Goal: Task Accomplishment & Management: Manage account settings

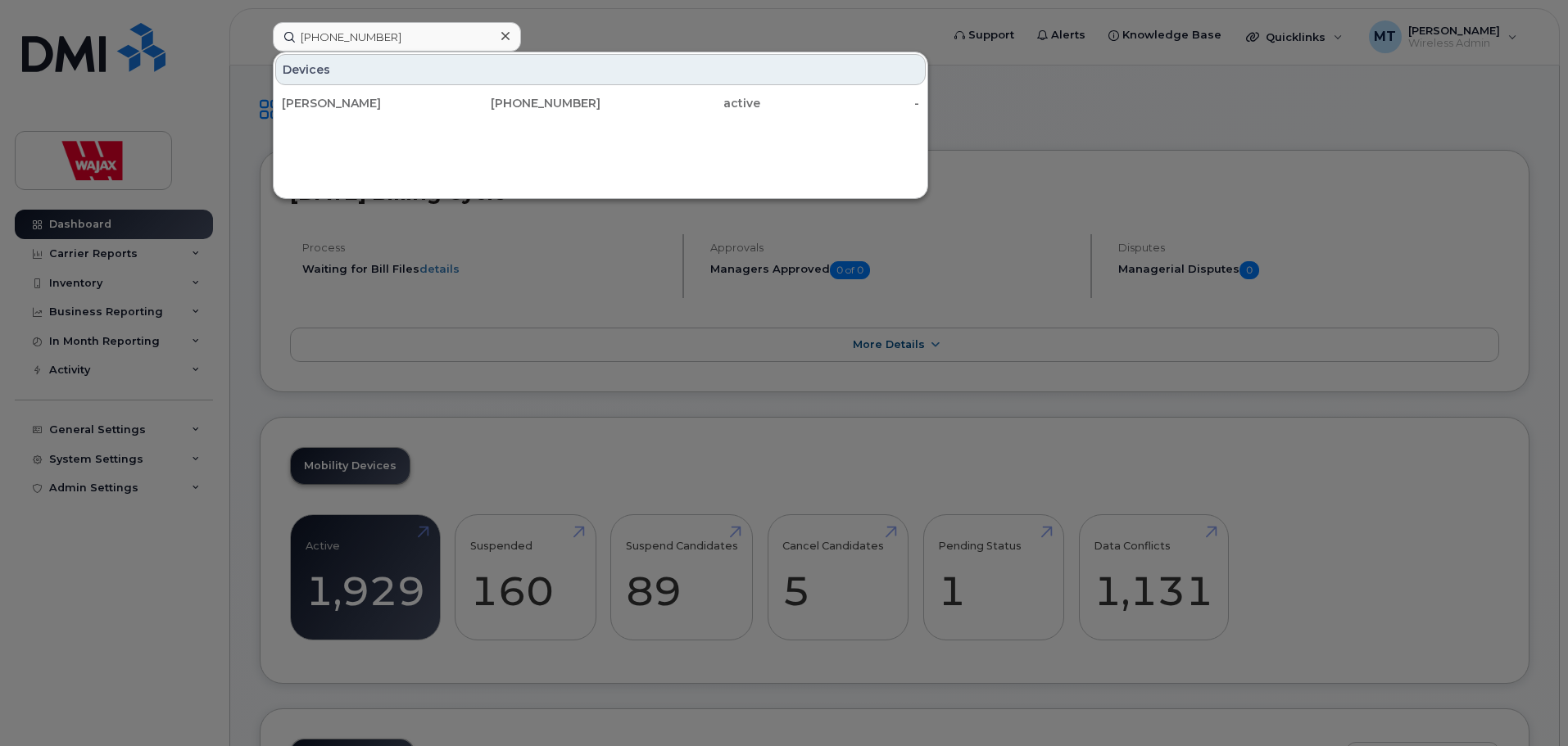
type input "(587)-335-7138"
click at [511, 34] on div at bounding box center [505, 36] width 24 height 24
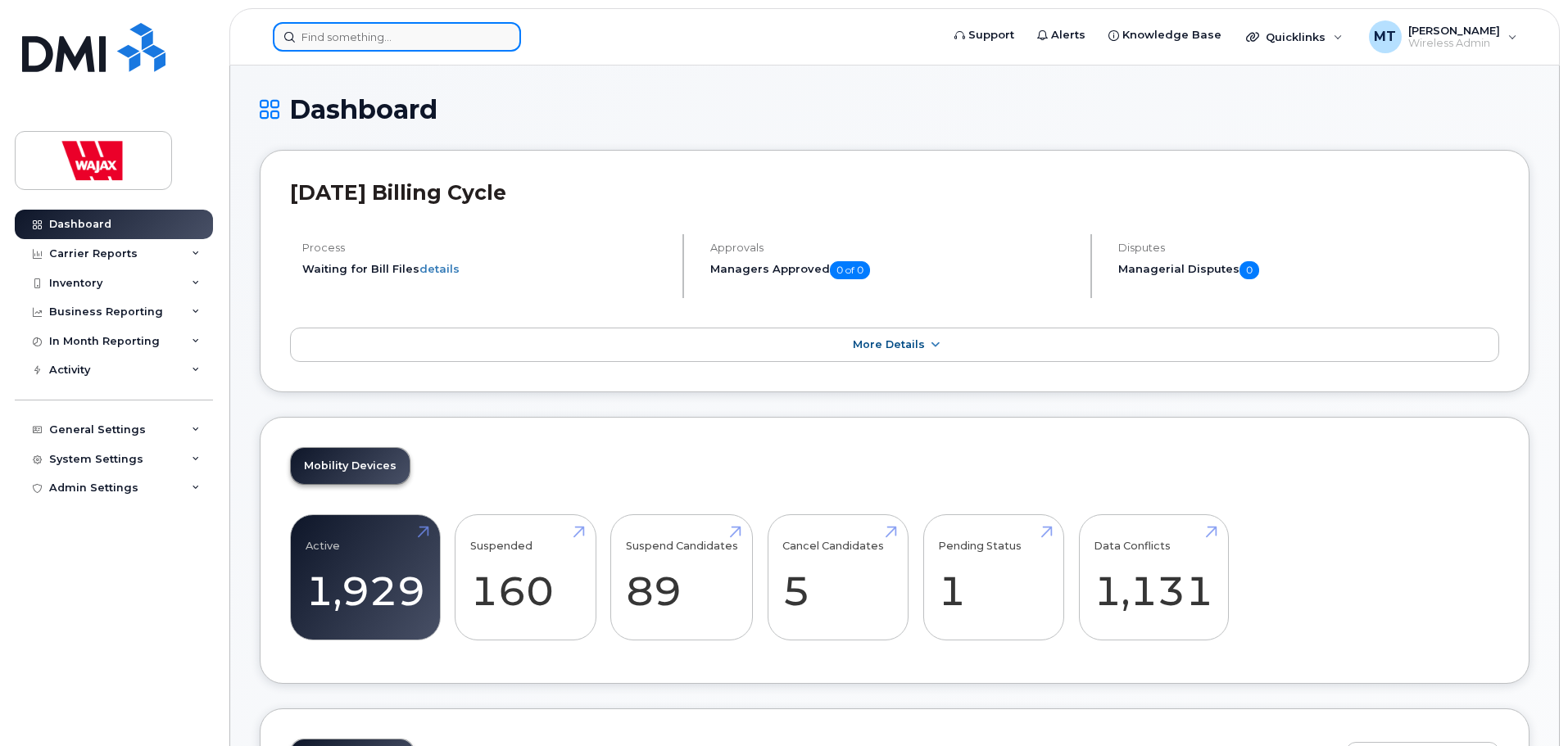
click at [484, 35] on input at bounding box center [397, 36] width 248 height 30
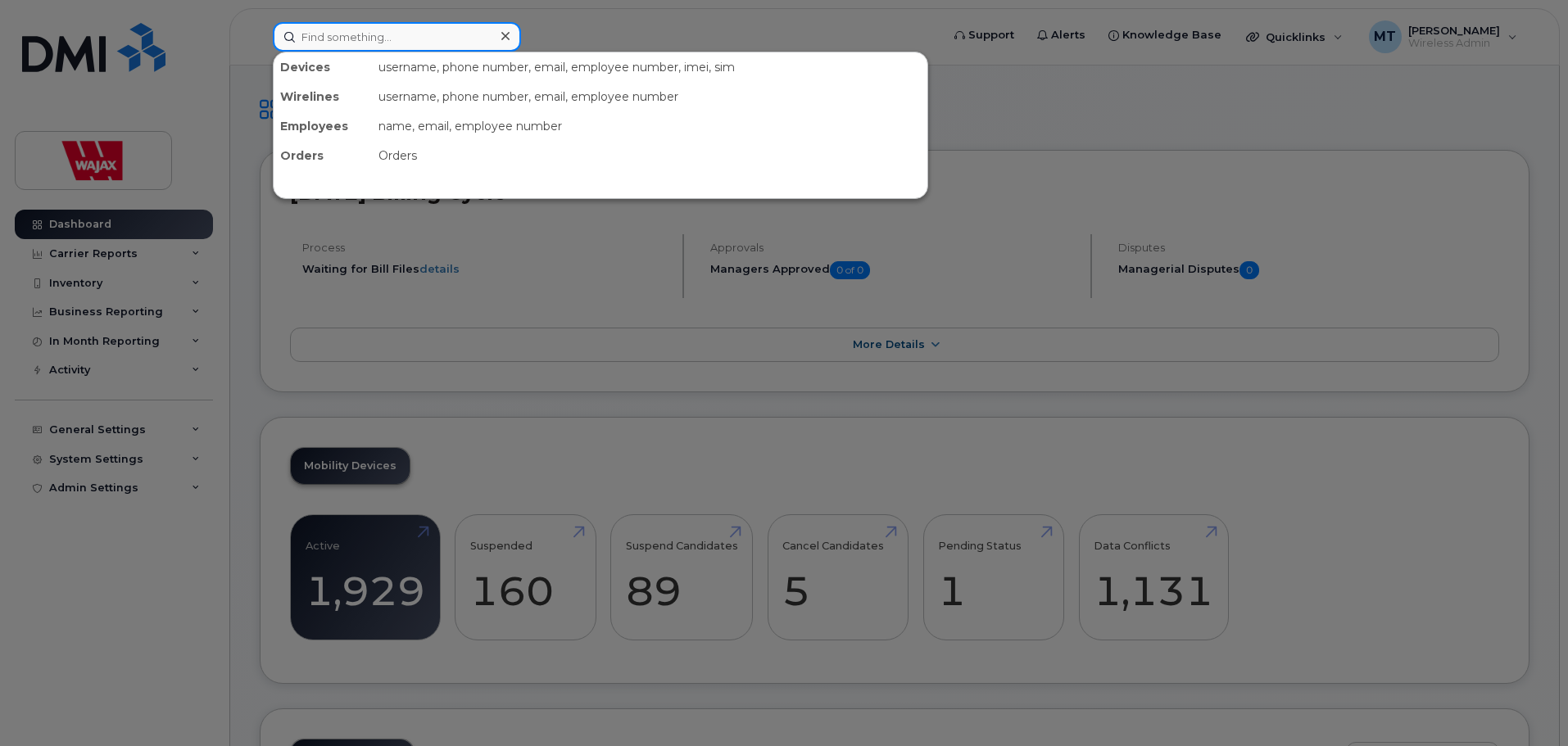
paste input "403 831 7124"
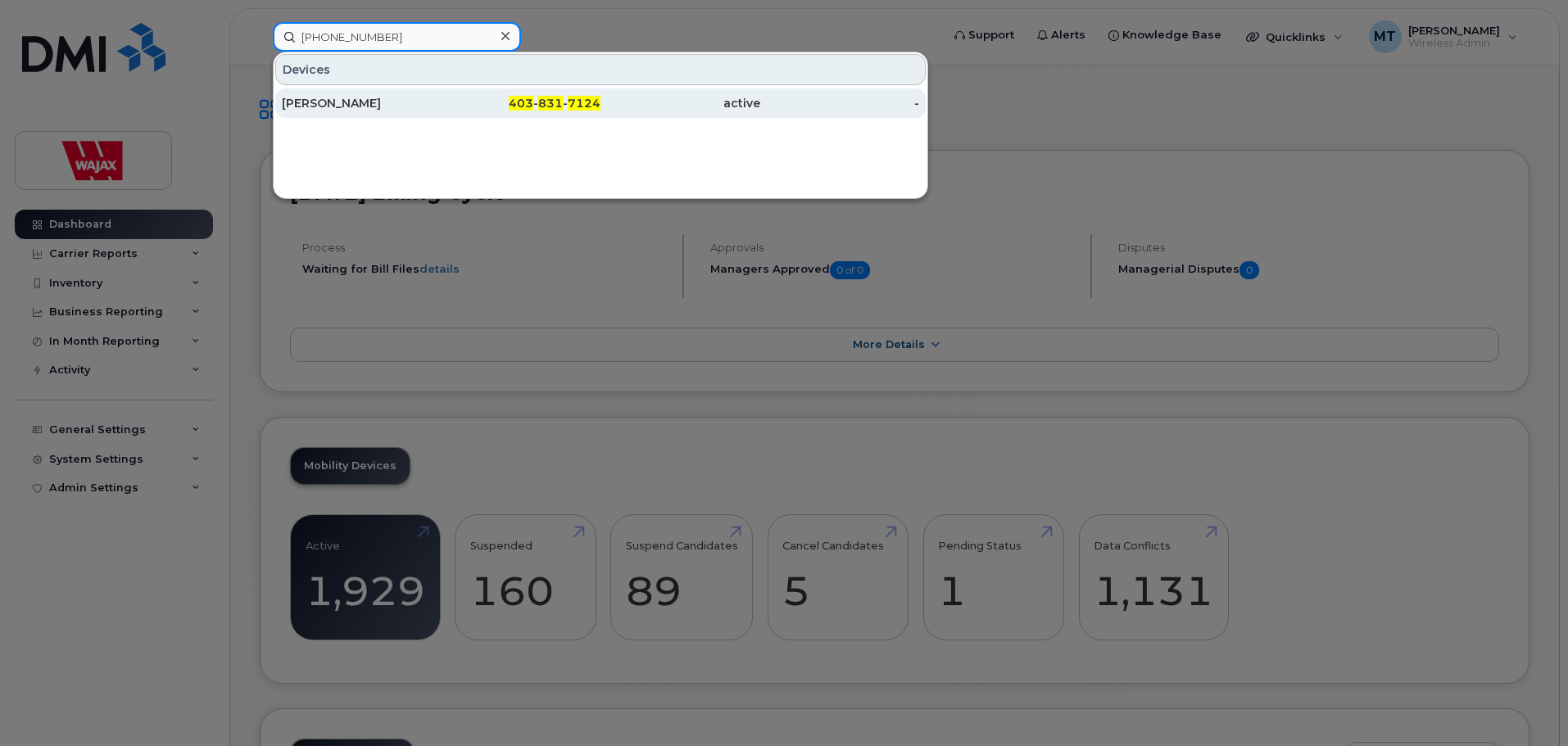
type input "403 831 7124"
click at [434, 96] on div "[PERSON_NAME]" at bounding box center [361, 102] width 160 height 16
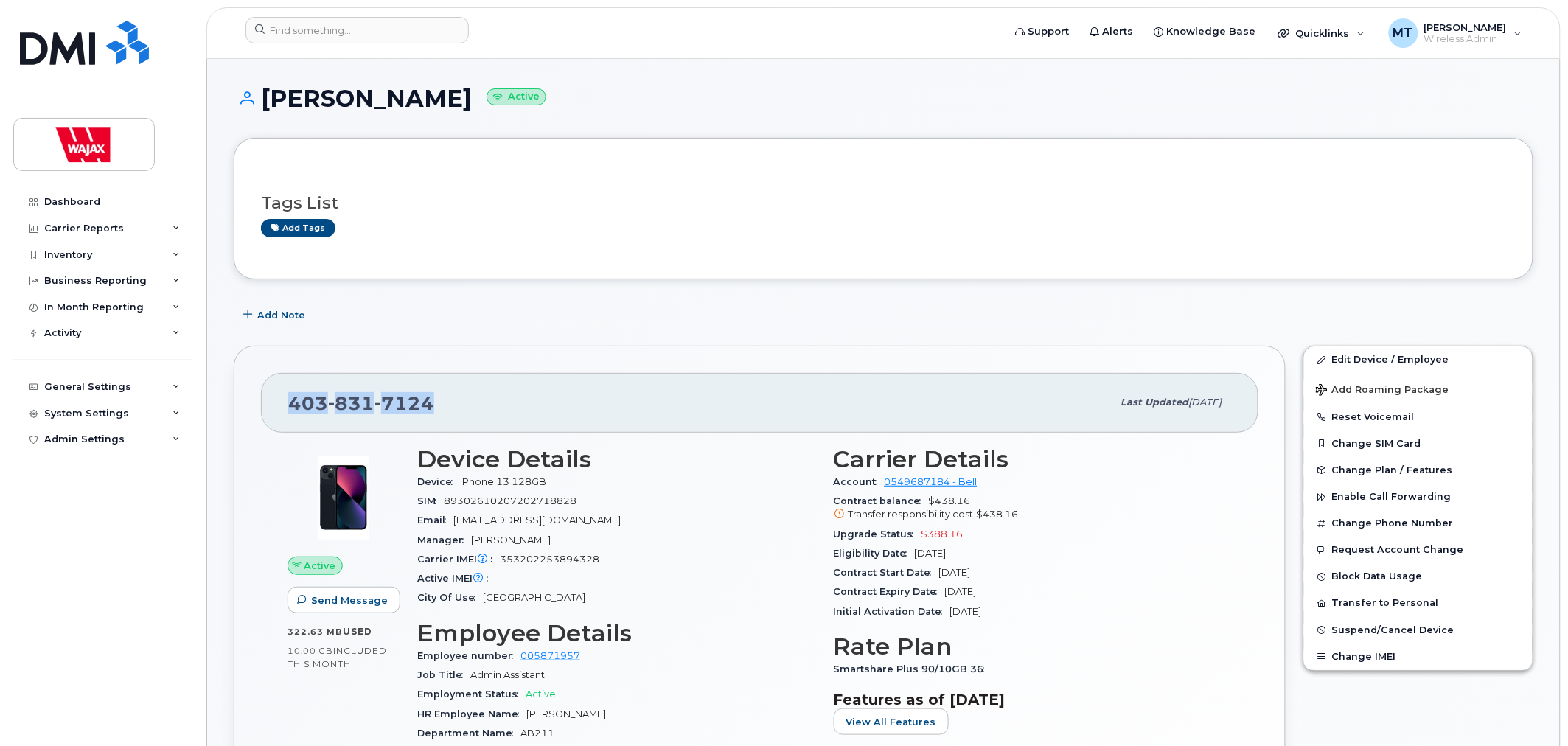
drag, startPoint x: 413, startPoint y: 394, endPoint x: 282, endPoint y: 406, distance: 131.5
click at [282, 406] on div "403 831 7124 Last updated Aug 06, 2025" at bounding box center [759, 403] width 997 height 59
copy span "403 831 7124"
click at [1396, 357] on link "Edit Device / Employee" at bounding box center [1418, 360] width 228 height 27
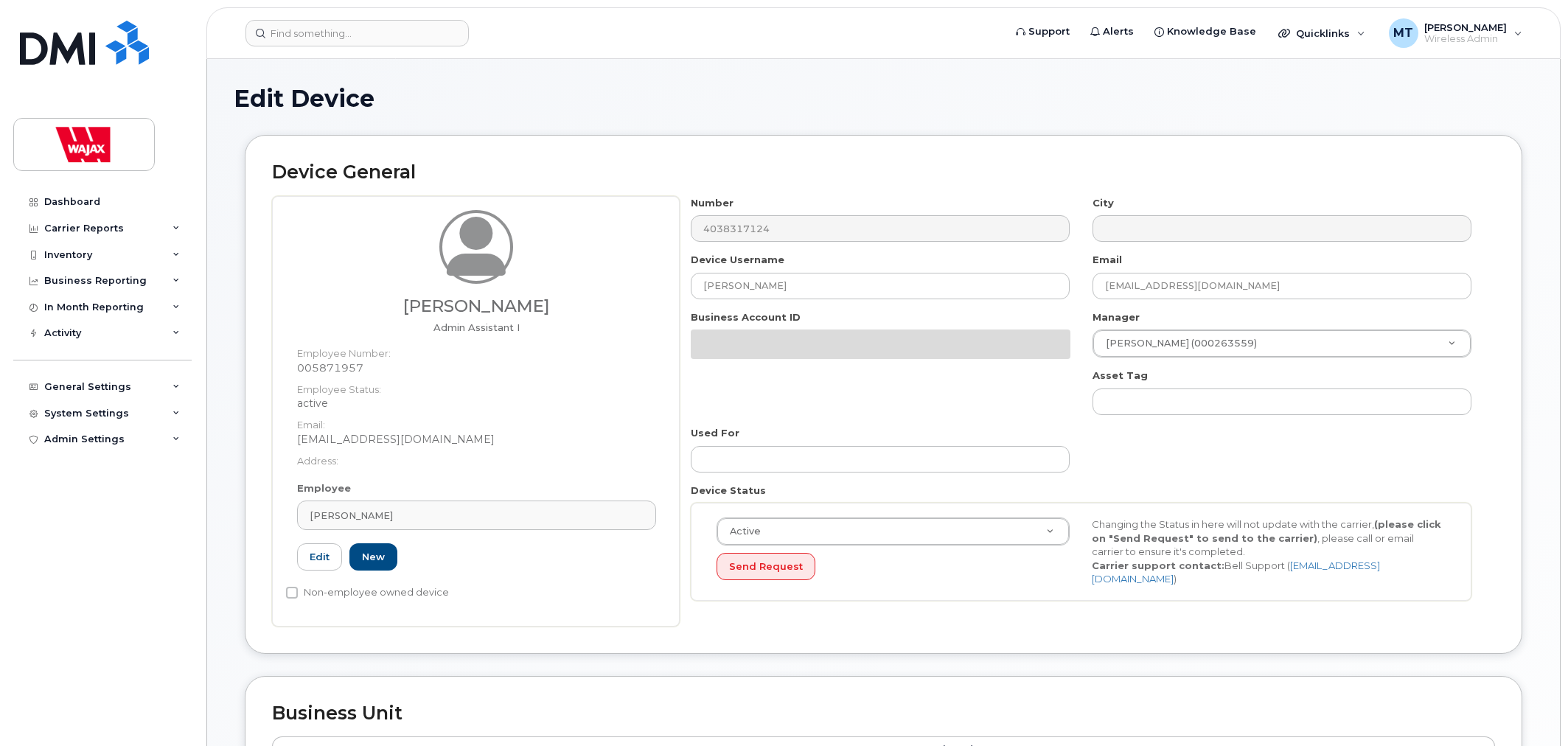
select select "23291732"
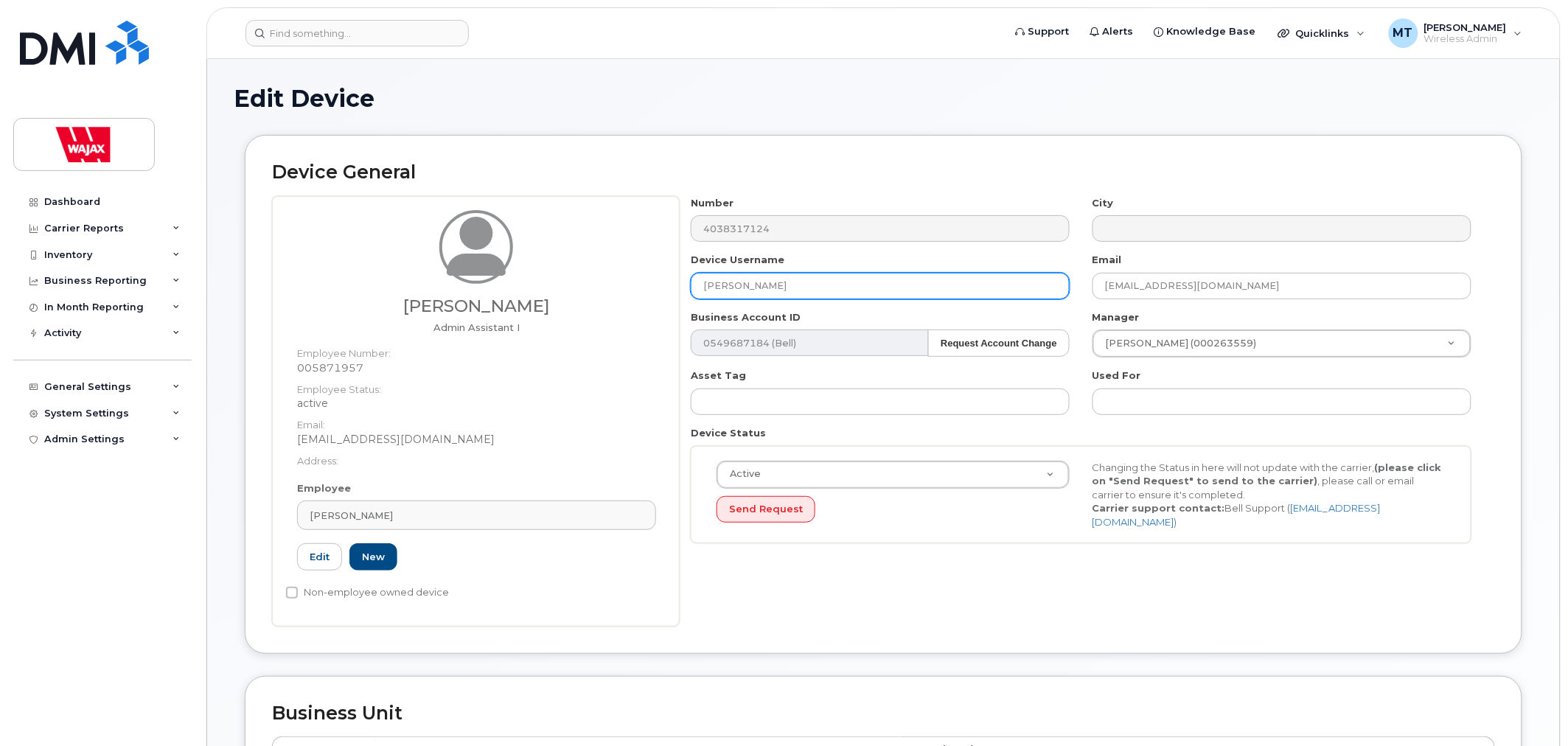
drag, startPoint x: 802, startPoint y: 283, endPoint x: 633, endPoint y: 281, distance: 169.0
click at [633, 281] on div "[PERSON_NAME] Admin Assistant I Employee Number: 005871957 Employee Status: act…" at bounding box center [884, 411] width 1223 height 430
paste input "[PERSON_NAME]"
type input "[PERSON_NAME]"
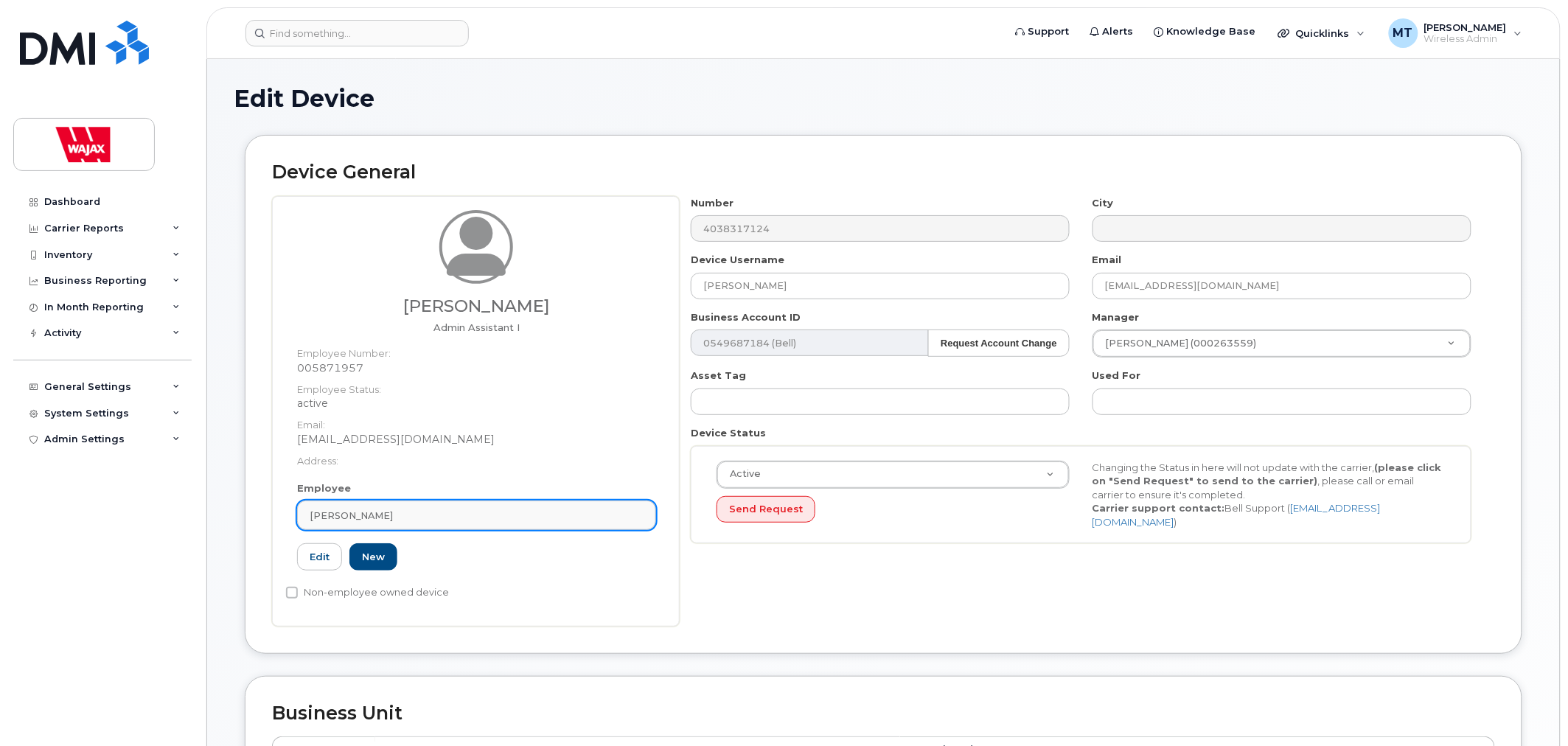
click at [425, 514] on div "[PERSON_NAME]" at bounding box center [476, 516] width 334 height 14
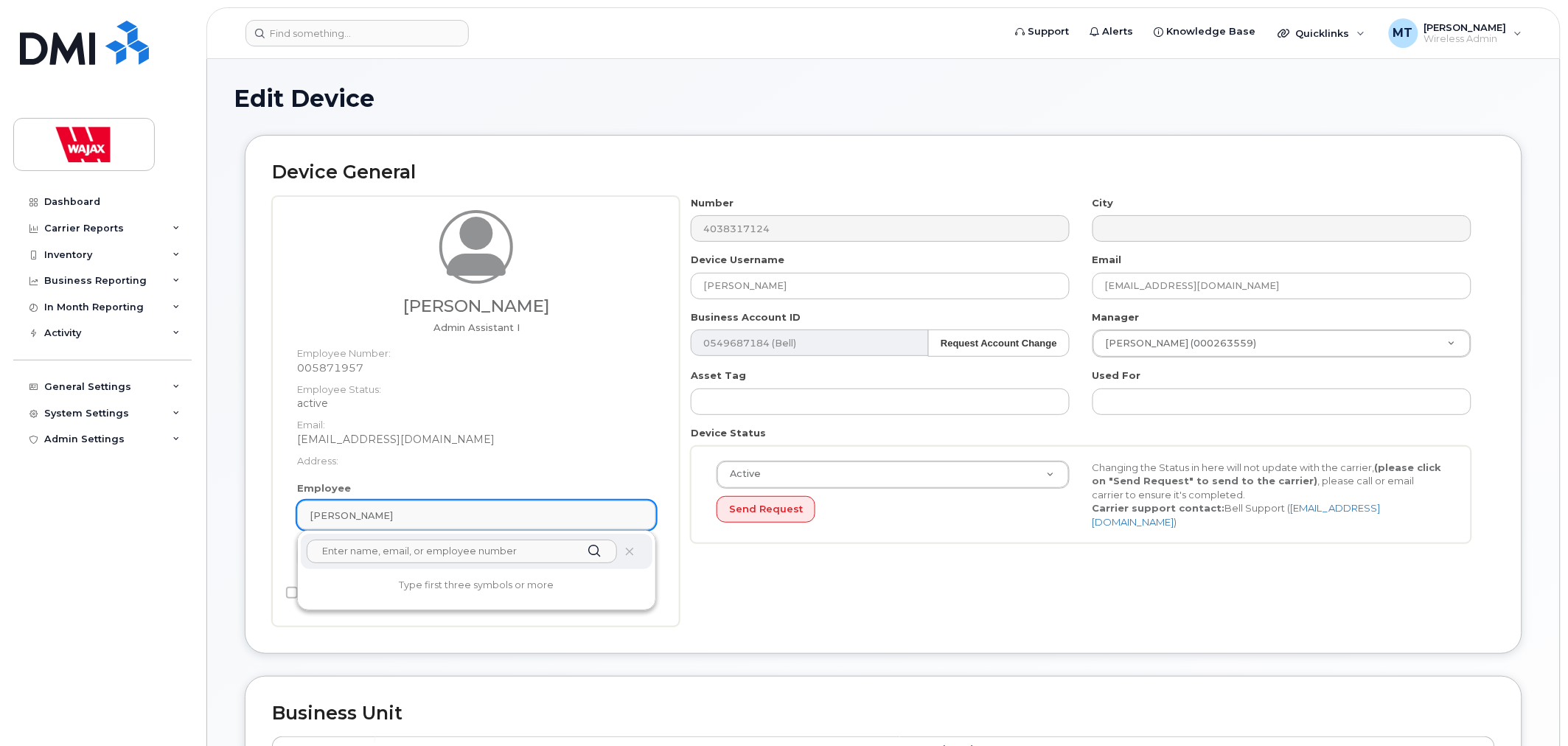
paste input "[PERSON_NAME]"
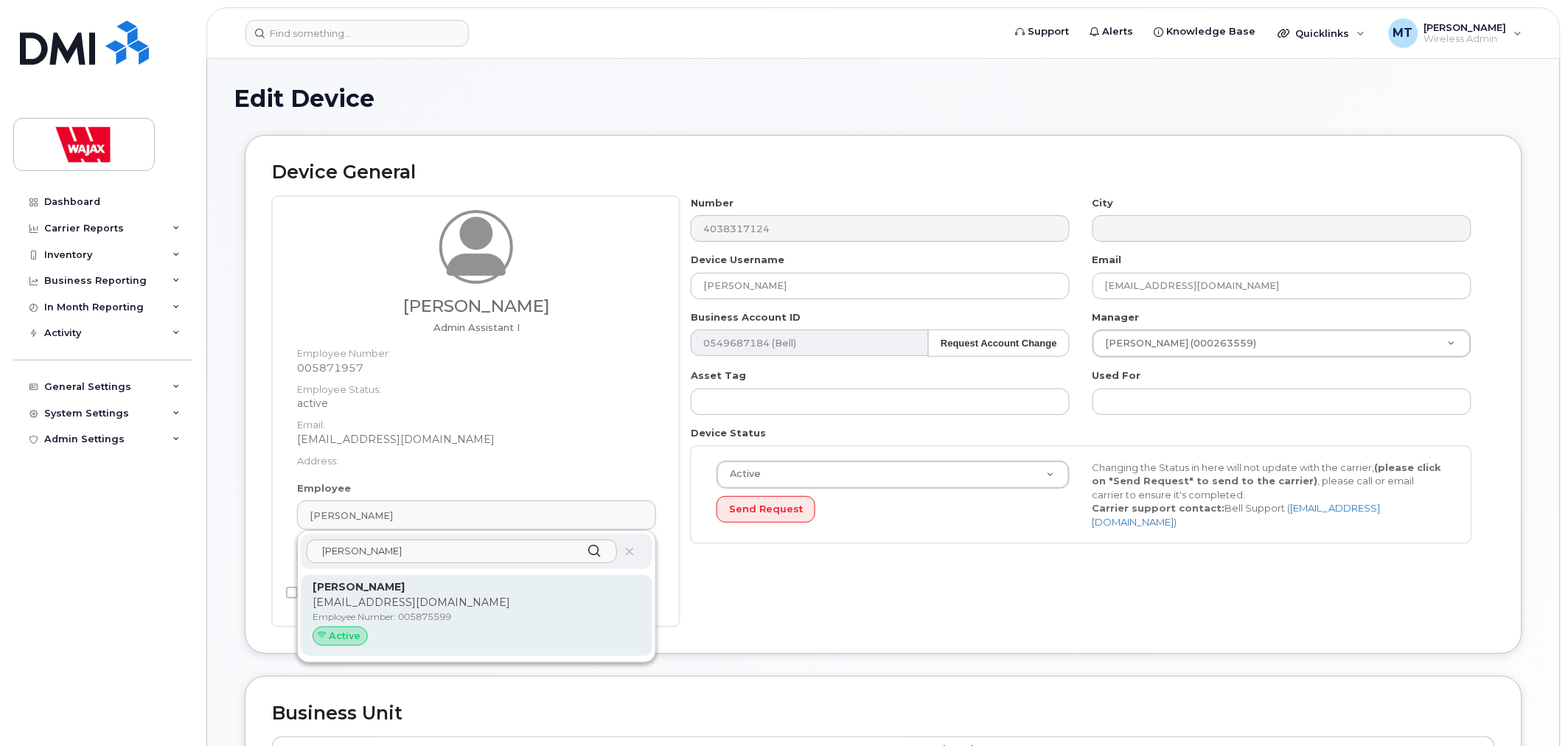
type input "[PERSON_NAME]"
click at [409, 593] on p "[PERSON_NAME]" at bounding box center [477, 587] width 328 height 16
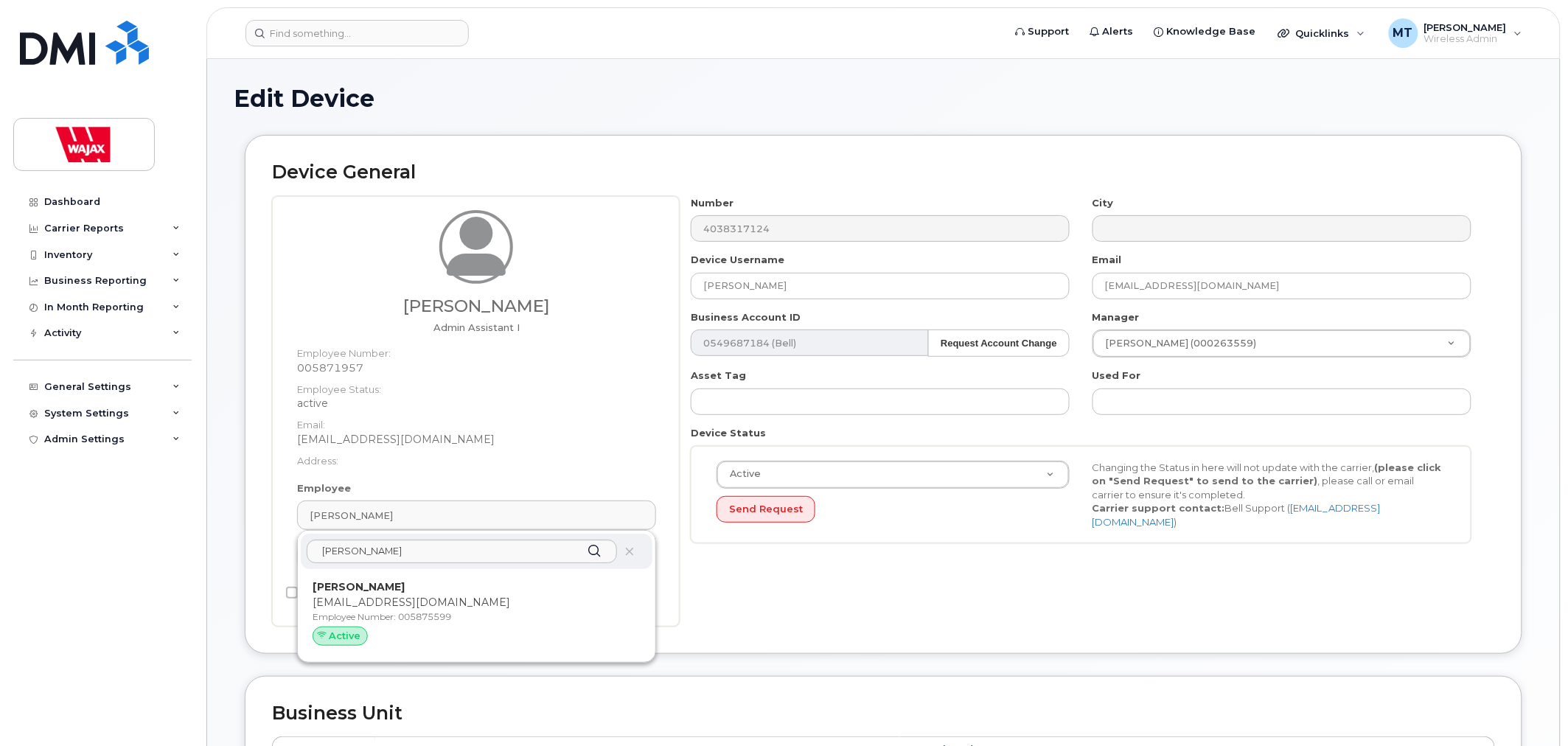
type input "005875599"
type input "[EMAIL_ADDRESS][DOMAIN_NAME]"
type input "35622492"
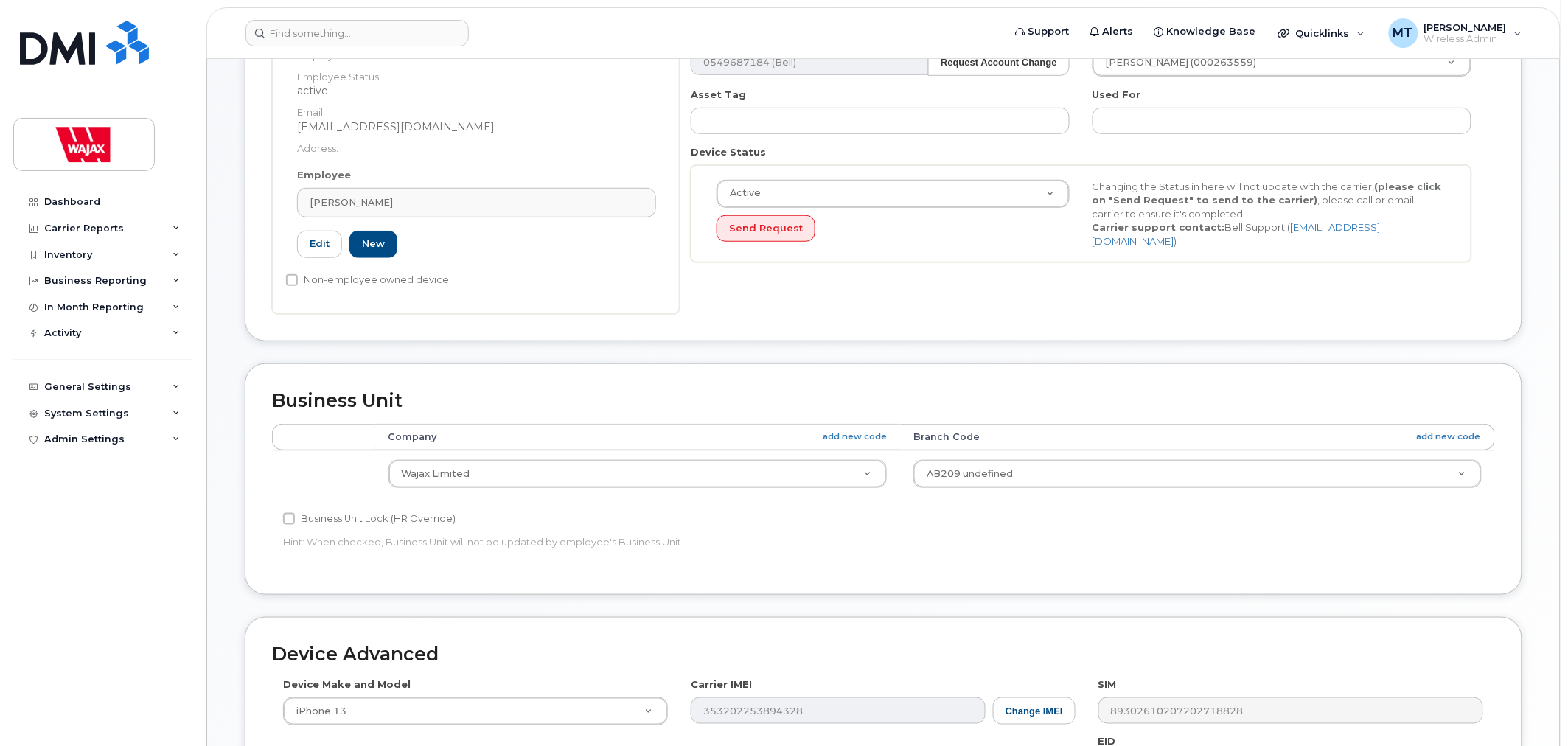
scroll to position [593, 0]
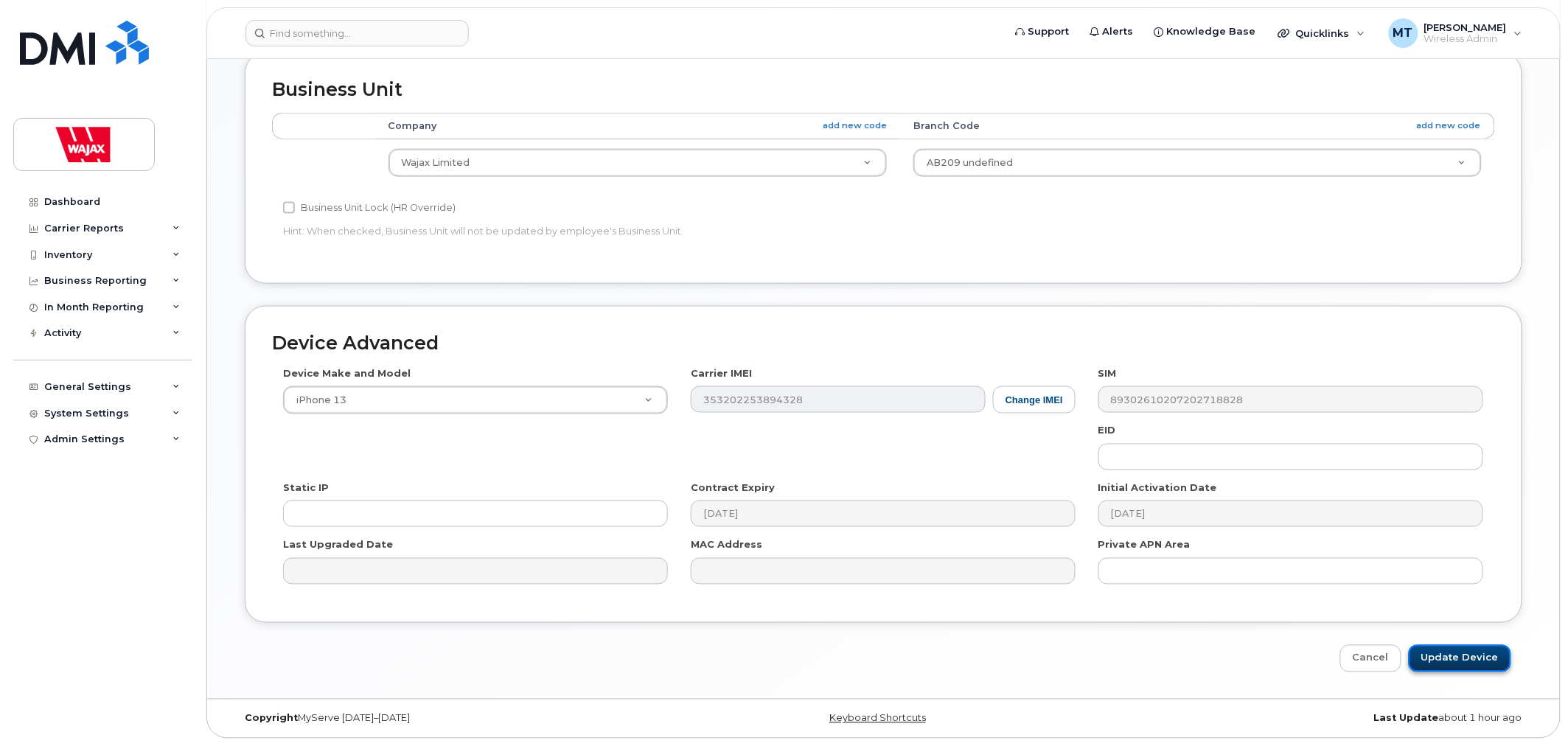
click at [1471, 645] on input "Update Device" at bounding box center [1459, 659] width 103 height 28
type input "Saving..."
